Goal: Communication & Community: Ask a question

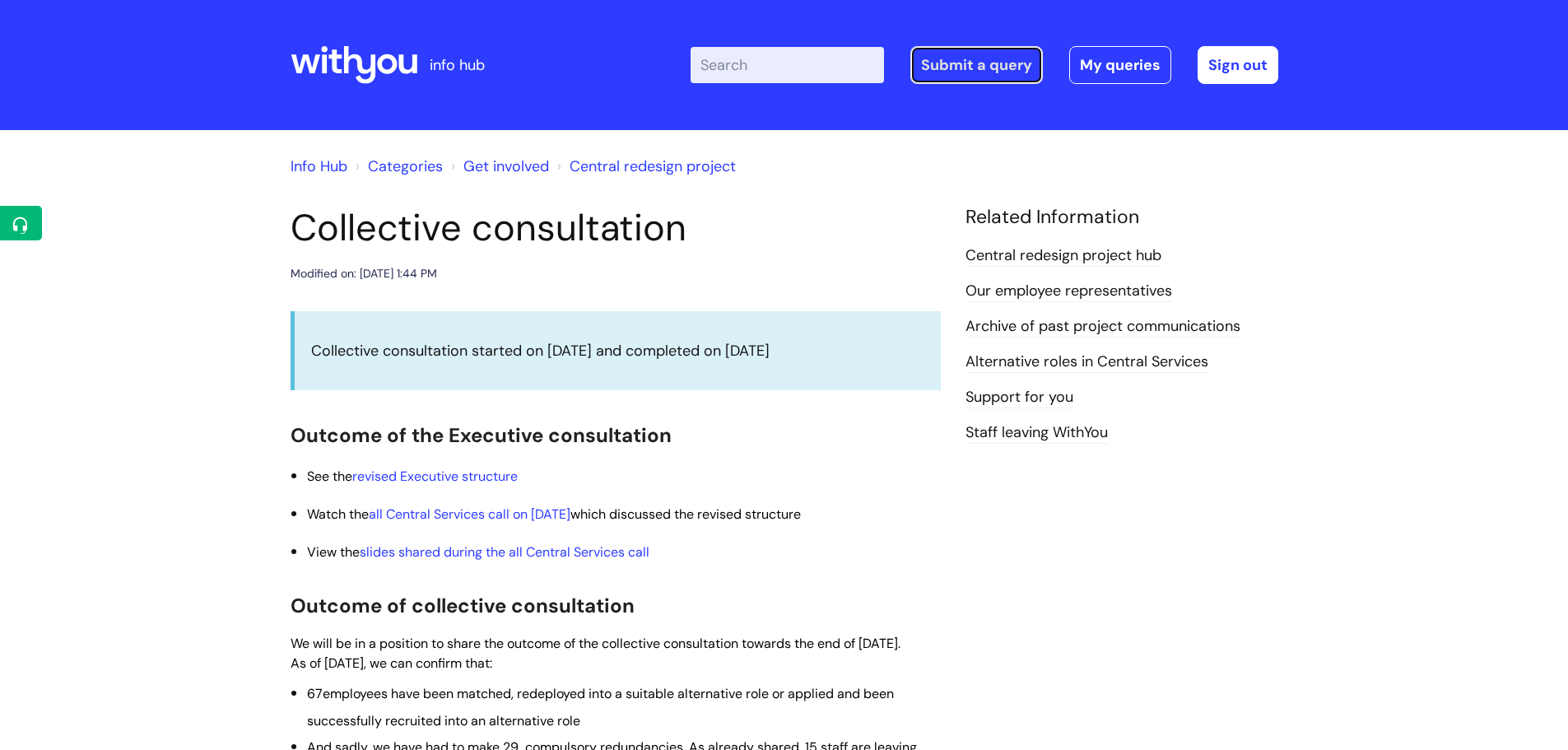
click at [983, 55] on link "Submit a query" at bounding box center [977, 65] width 133 height 38
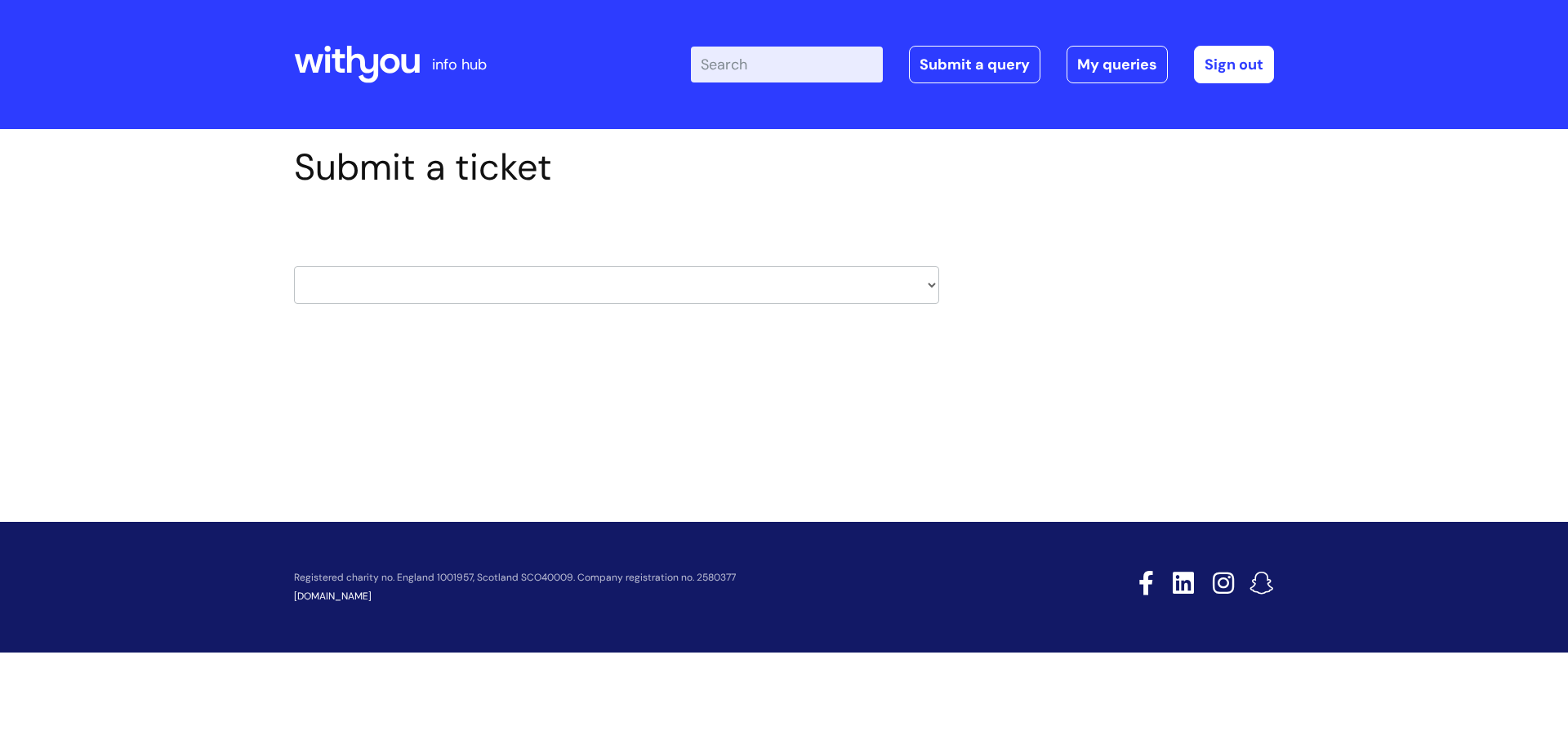
click at [936, 285] on select "HR / People IT and Support Clinical Drug Alerts Finance Accounts Data Support T…" at bounding box center [617, 285] width 645 height 38
select select "it_and_support"
click at [294, 266] on select "HR / People IT and Support Clinical Drug Alerts Finance Accounts Data Support T…" at bounding box center [617, 285] width 645 height 38
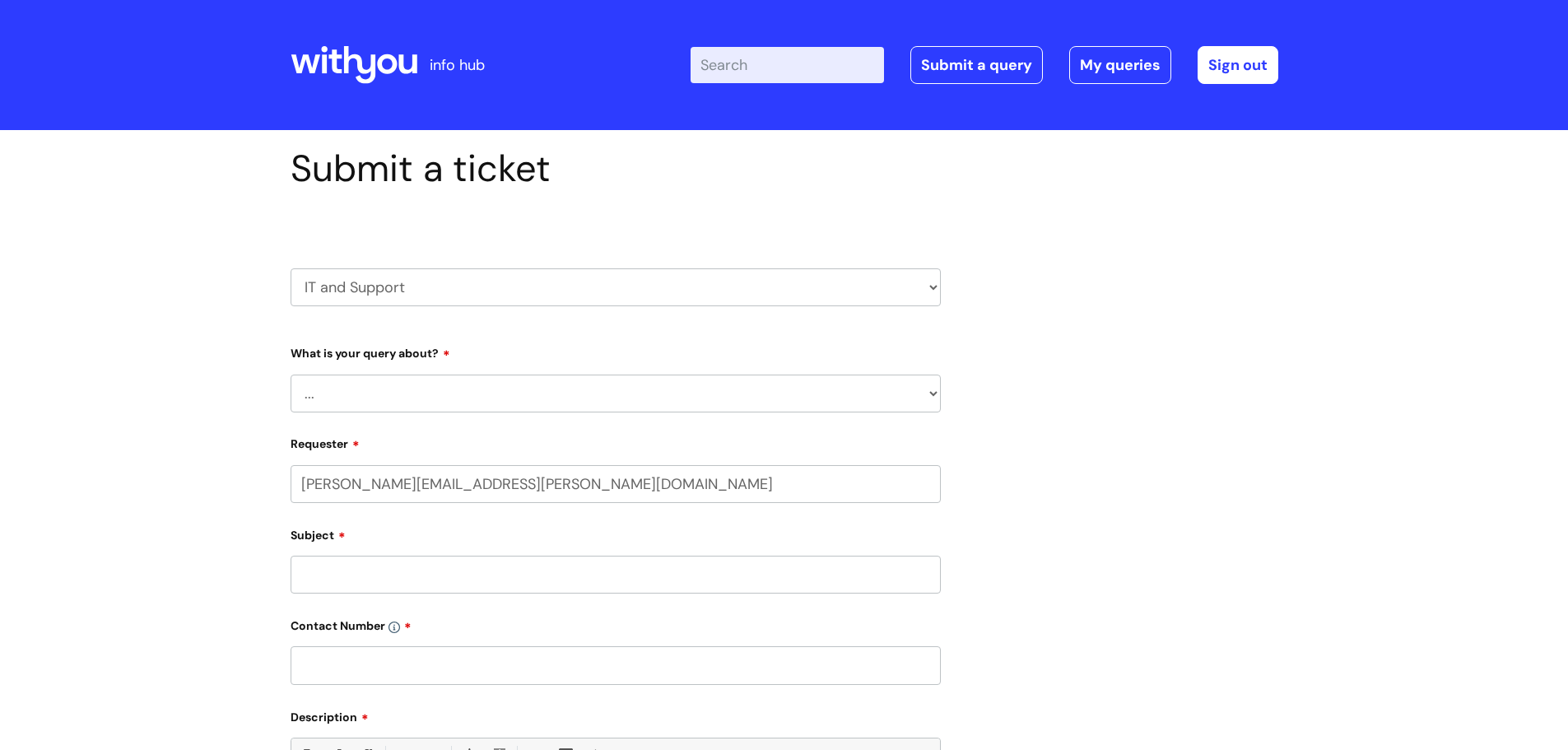
click at [934, 394] on select "... Mobile Phone Reset & MFA Accounts, Starters and Leavers IT Hardware issue I…" at bounding box center [615, 393] width 650 height 38
select select "Something Else"
click at [290, 374] on select "... Mobile Phone Reset & MFA Accounts, Starters and Leavers IT Hardware issue I…" at bounding box center [615, 393] width 650 height 38
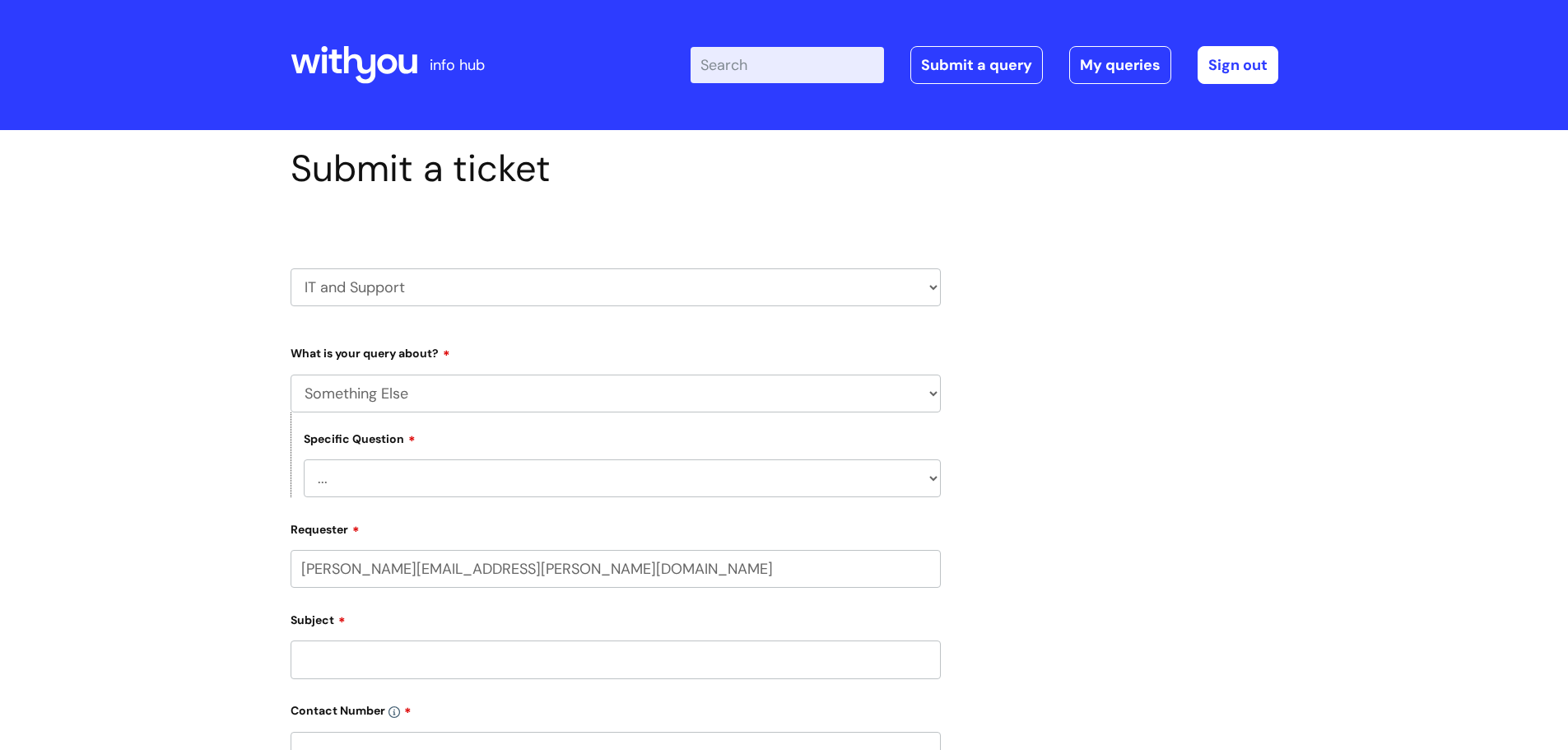
click at [930, 480] on select "... My problem is not listed" at bounding box center [622, 478] width 637 height 38
select select "My problem is not listed"
click at [303, 459] on select "... My problem is not listed" at bounding box center [622, 478] width 637 height 38
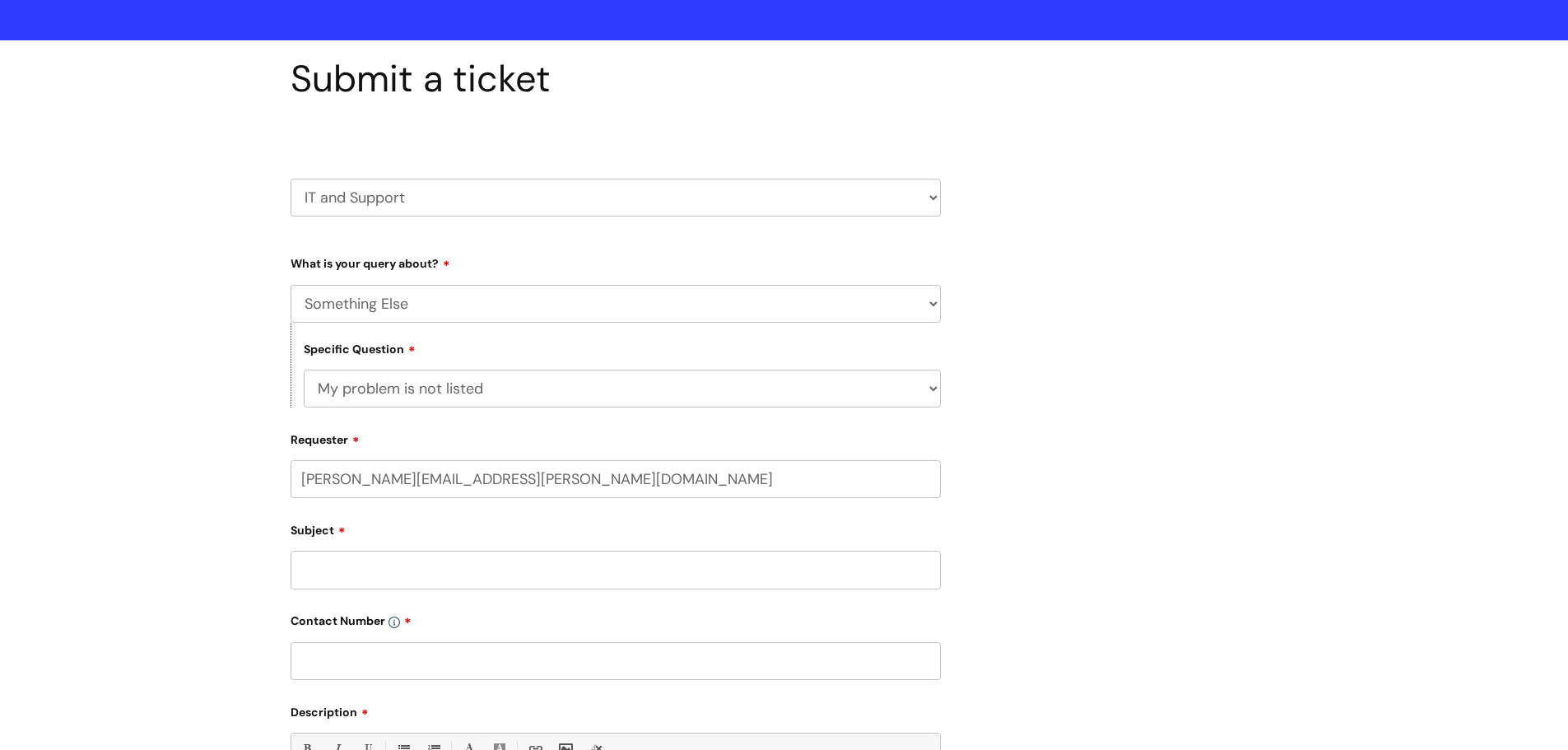
scroll to position [165, 0]
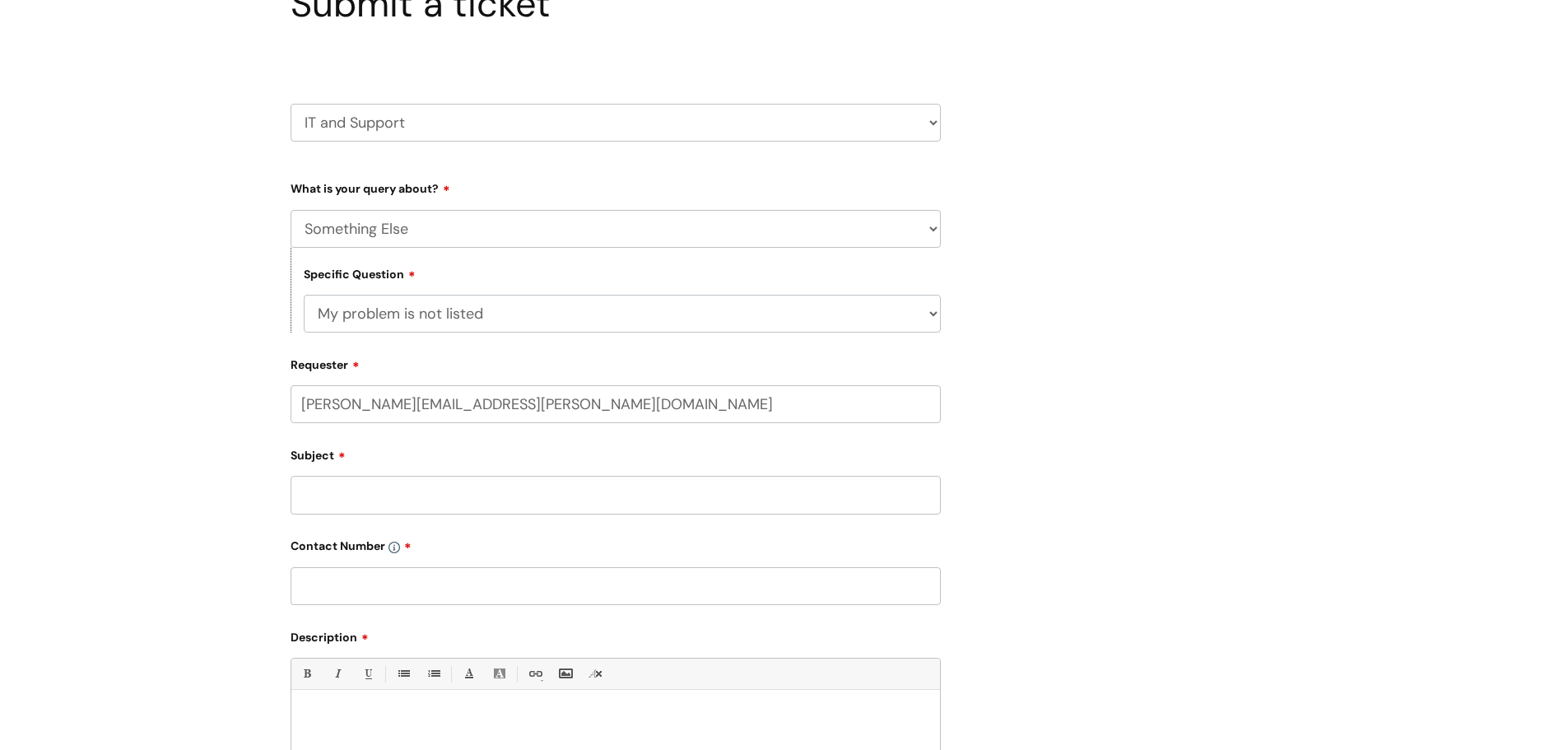
click at [415, 507] on input "Subject" at bounding box center [615, 495] width 650 height 38
type input "Payroll line management moving over to HR"
click at [331, 590] on input "text" at bounding box center [615, 586] width 650 height 38
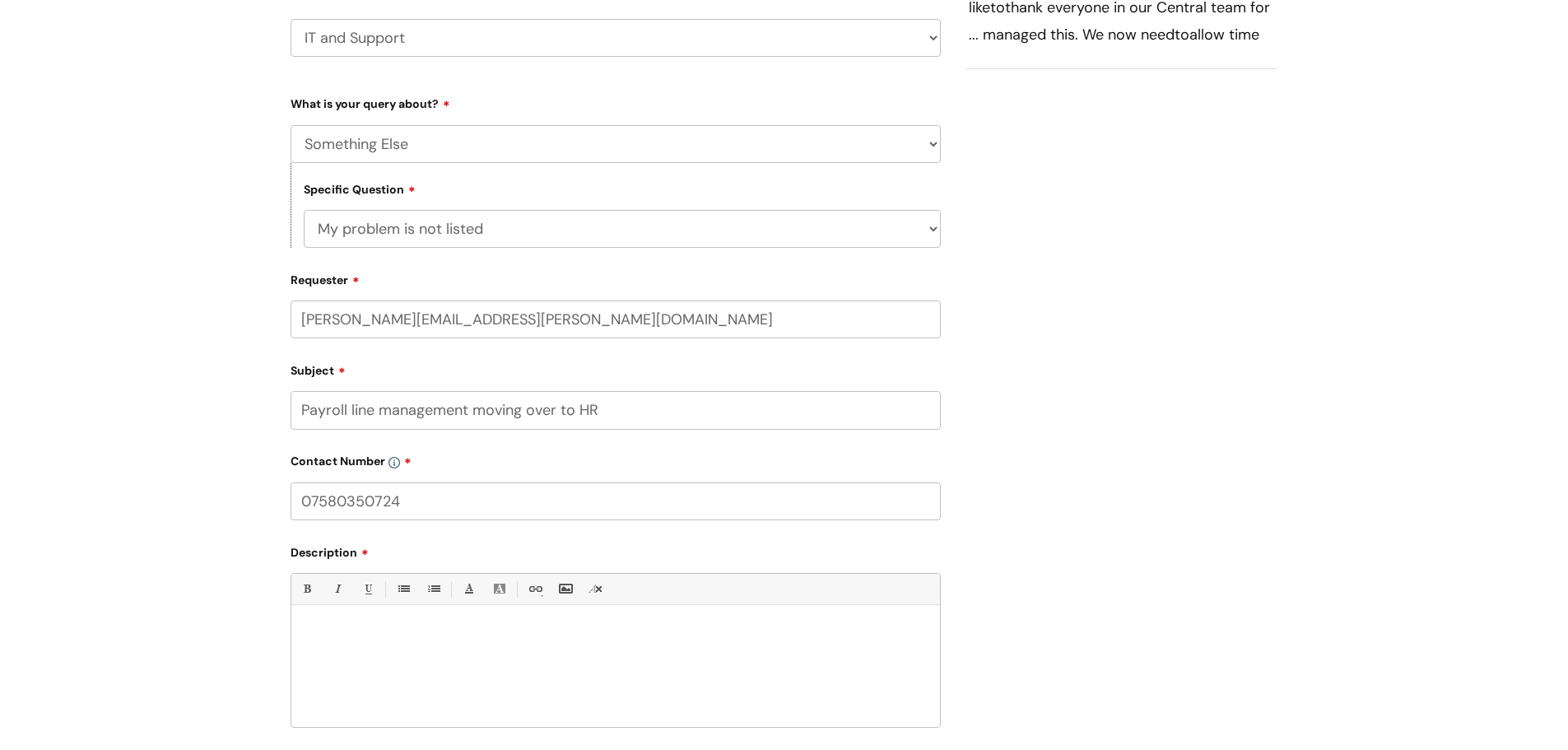
scroll to position [411, 0]
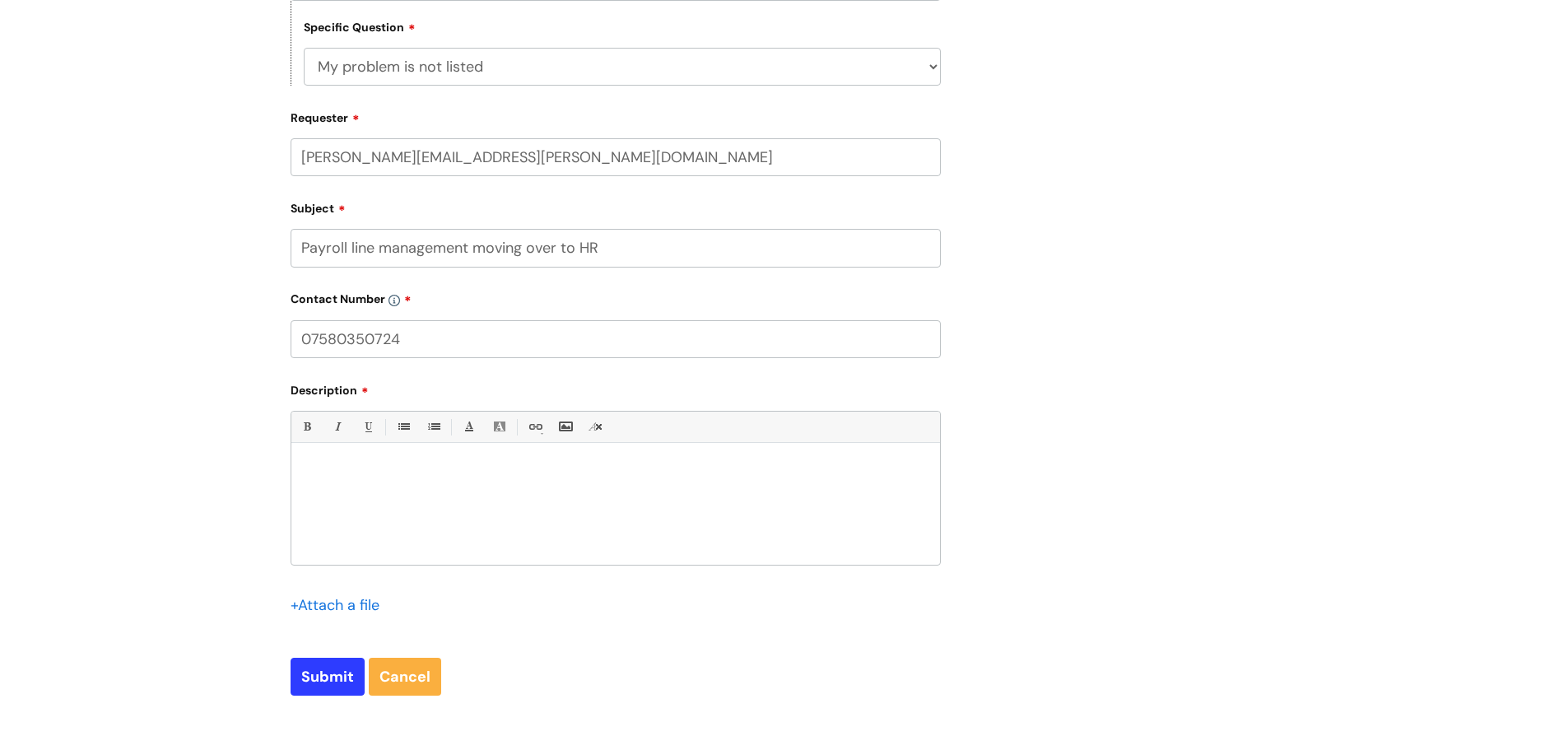
type input "07580350724"
click at [307, 453] on div at bounding box center [615, 508] width 648 height 114
click at [460, 476] on p "Is it possible to give [PERSON_NAME]" at bounding box center [615, 471] width 624 height 15
click at [651, 473] on p "Is it possible to give [PERSON_NAME] access to G:/Finance/Payroll" at bounding box center [615, 471] width 624 height 15
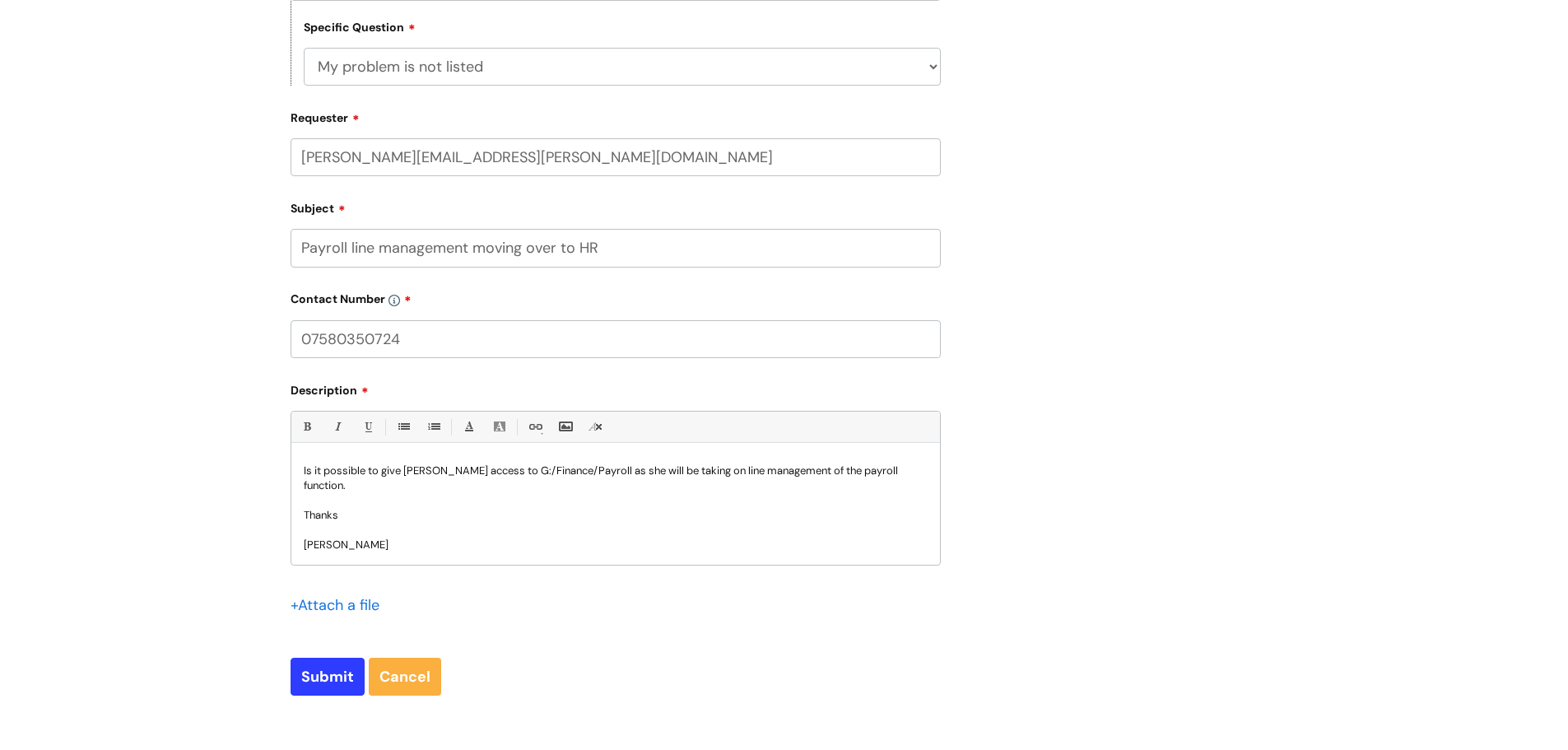
drag, startPoint x: 480, startPoint y: 473, endPoint x: 497, endPoint y: 473, distance: 17.0
click at [481, 473] on p "Is it possible to give [PERSON_NAME] access to G:/Finance/Payroll as she will b…" at bounding box center [615, 478] width 624 height 29
click at [483, 476] on p "Is it possible to give [PERSON_NAME] access to G:/Finance/Payroll as she will b…" at bounding box center [615, 478] width 624 height 29
click at [323, 672] on input "Submit" at bounding box center [328, 677] width 74 height 38
type input "Please Wait..."
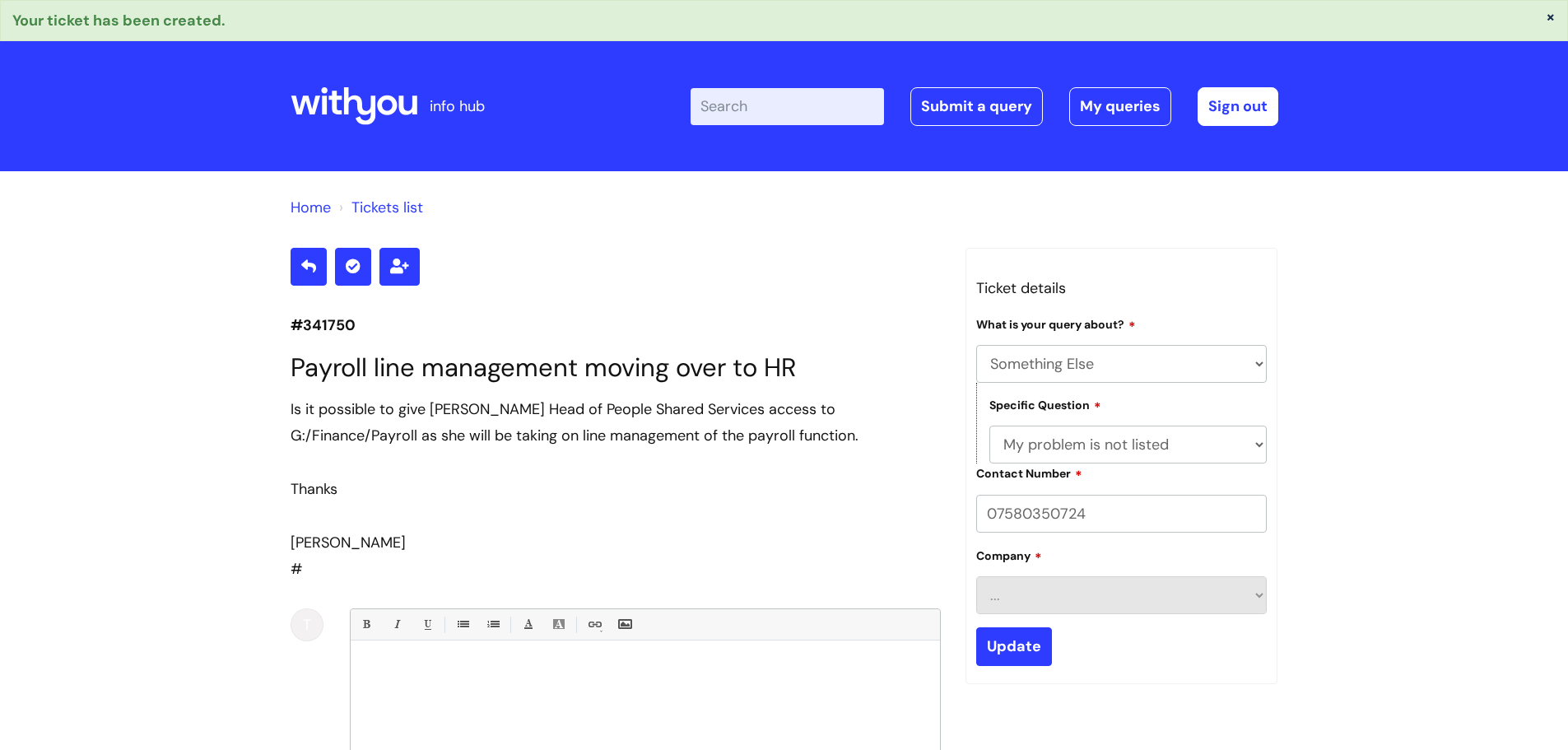
select select "Something Else"
select select "My problem is not listed"
